Goal: Information Seeking & Learning: Learn about a topic

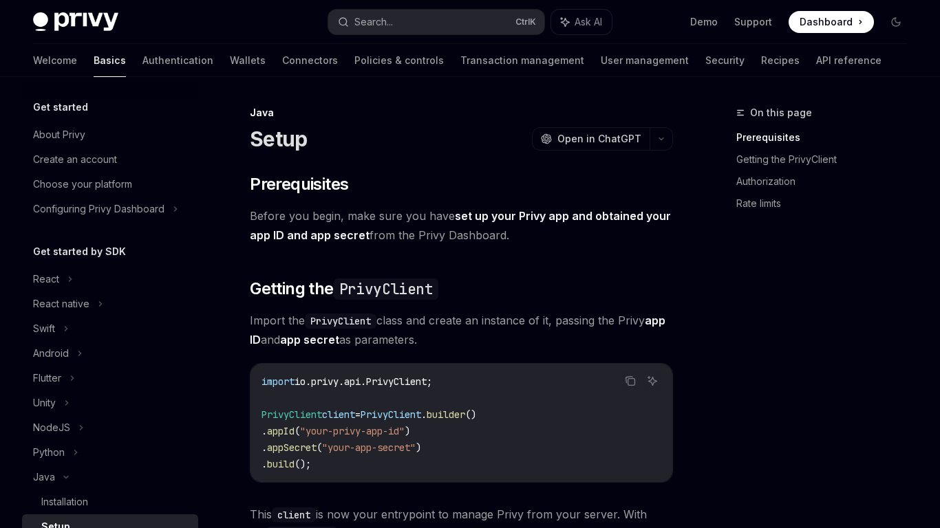
scroll to position [224, 0]
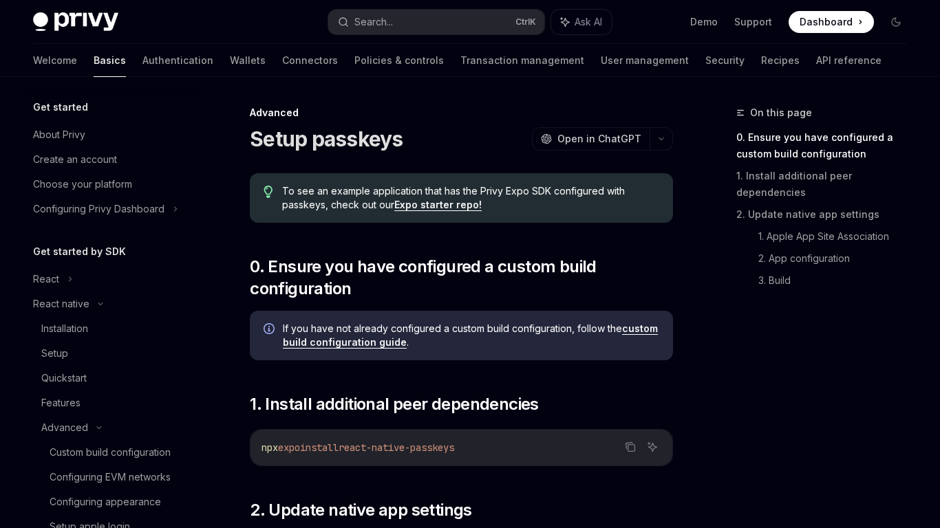
scroll to position [274, 0]
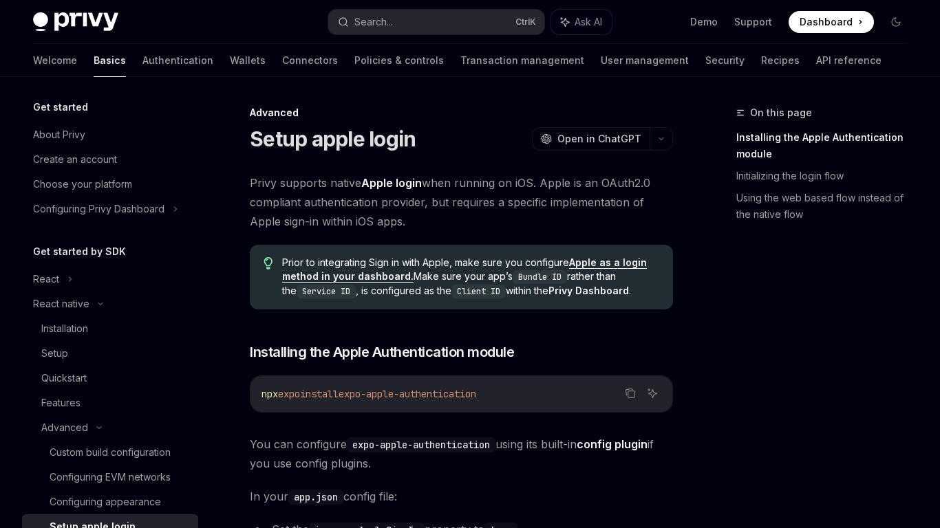
scroll to position [224, 0]
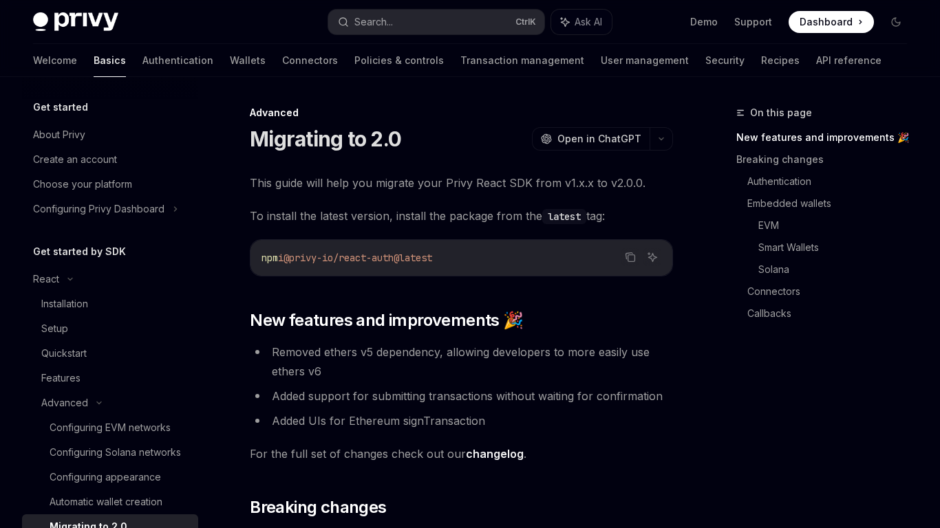
scroll to position [224, 0]
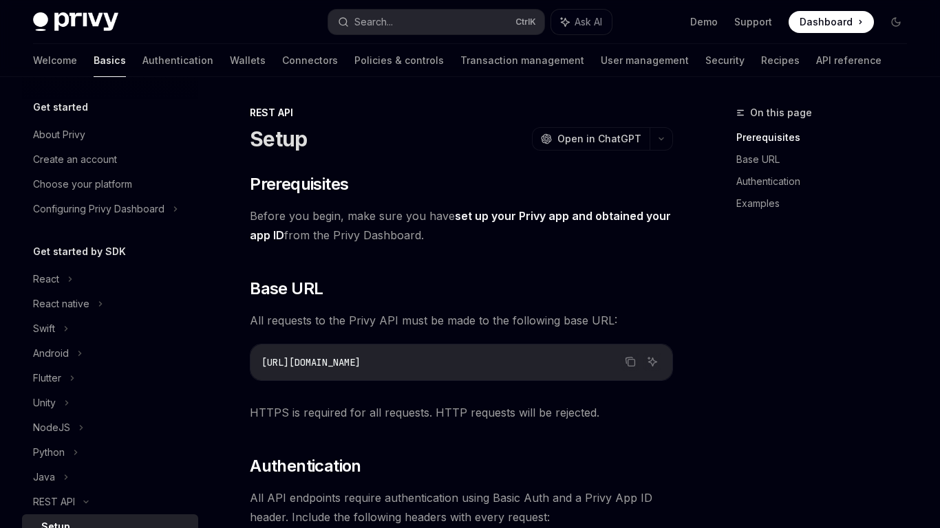
scroll to position [224, 0]
